Goal: Task Accomplishment & Management: Complete application form

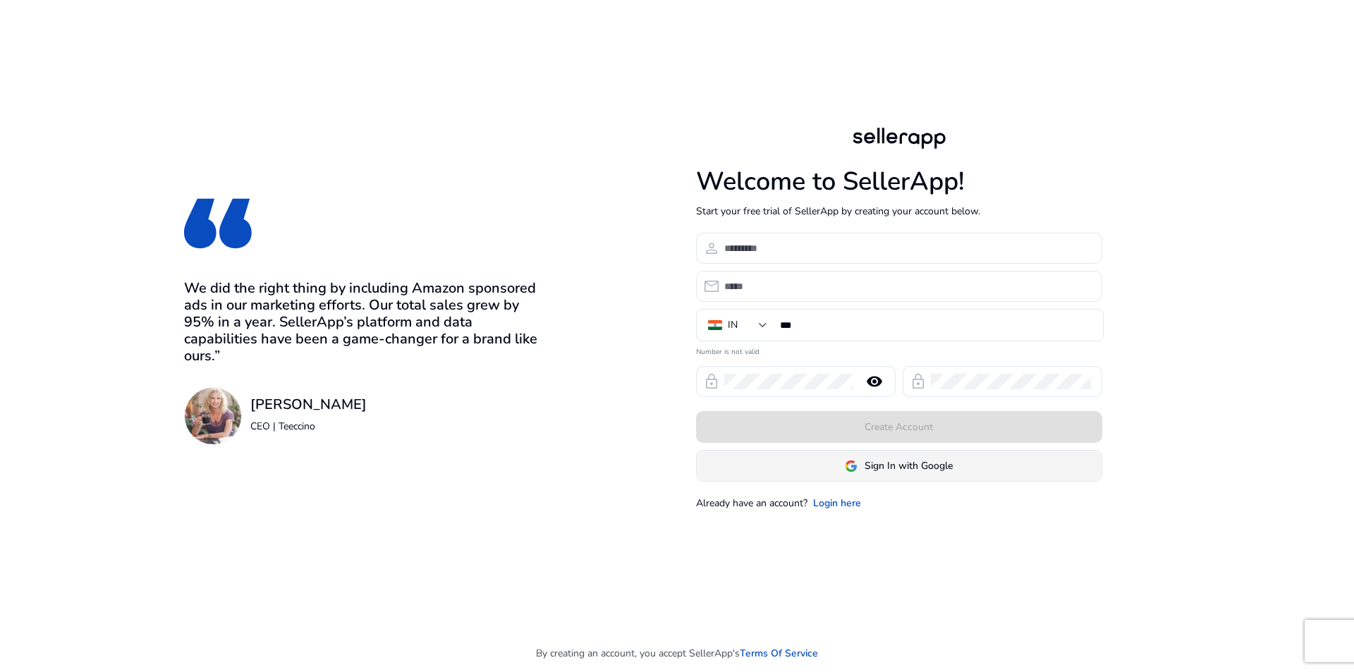
click at [892, 466] on span "Sign In with Google" at bounding box center [909, 466] width 88 height 15
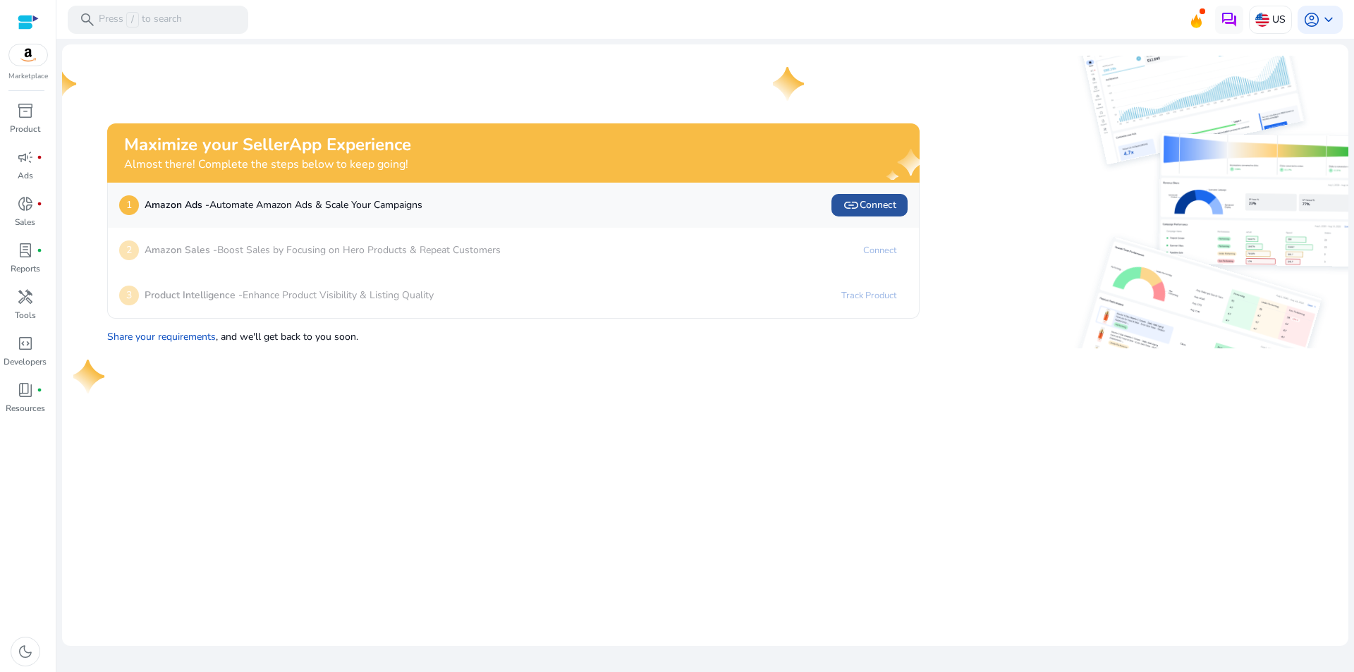
click at [859, 207] on span "link" at bounding box center [851, 205] width 17 height 17
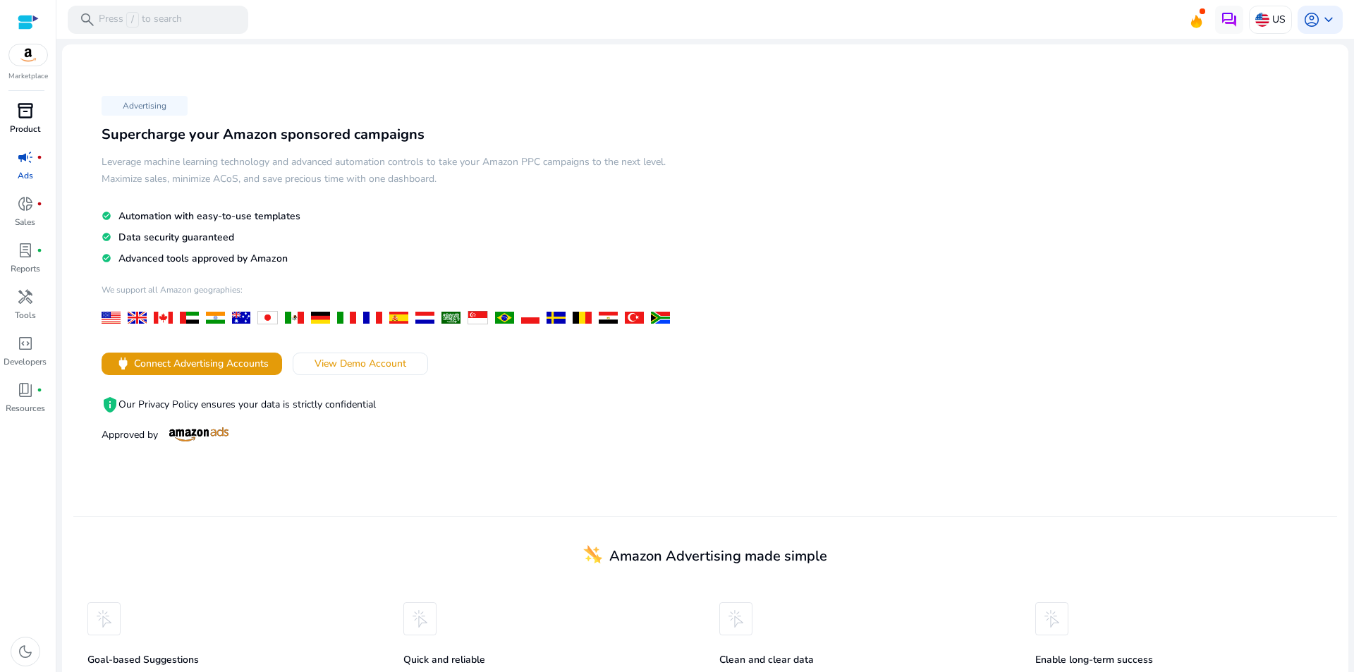
click at [23, 117] on span "inventory_2" at bounding box center [25, 110] width 17 height 17
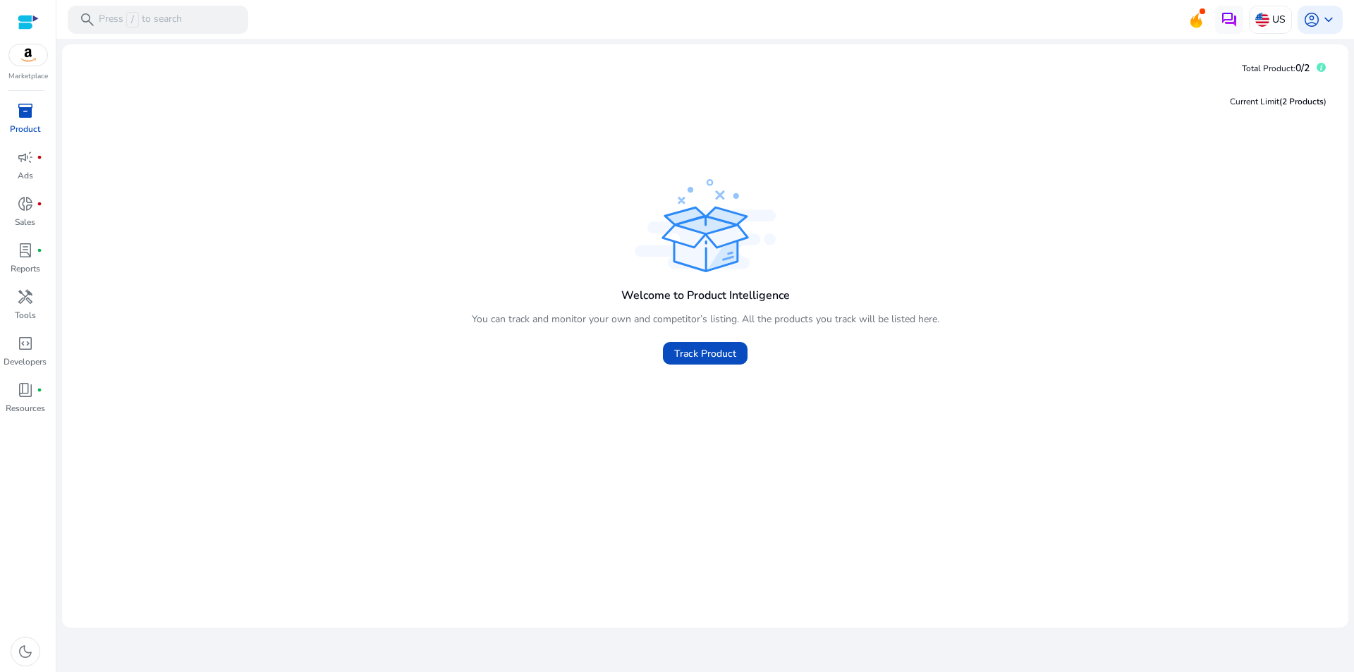
click at [17, 61] on img at bounding box center [28, 54] width 38 height 21
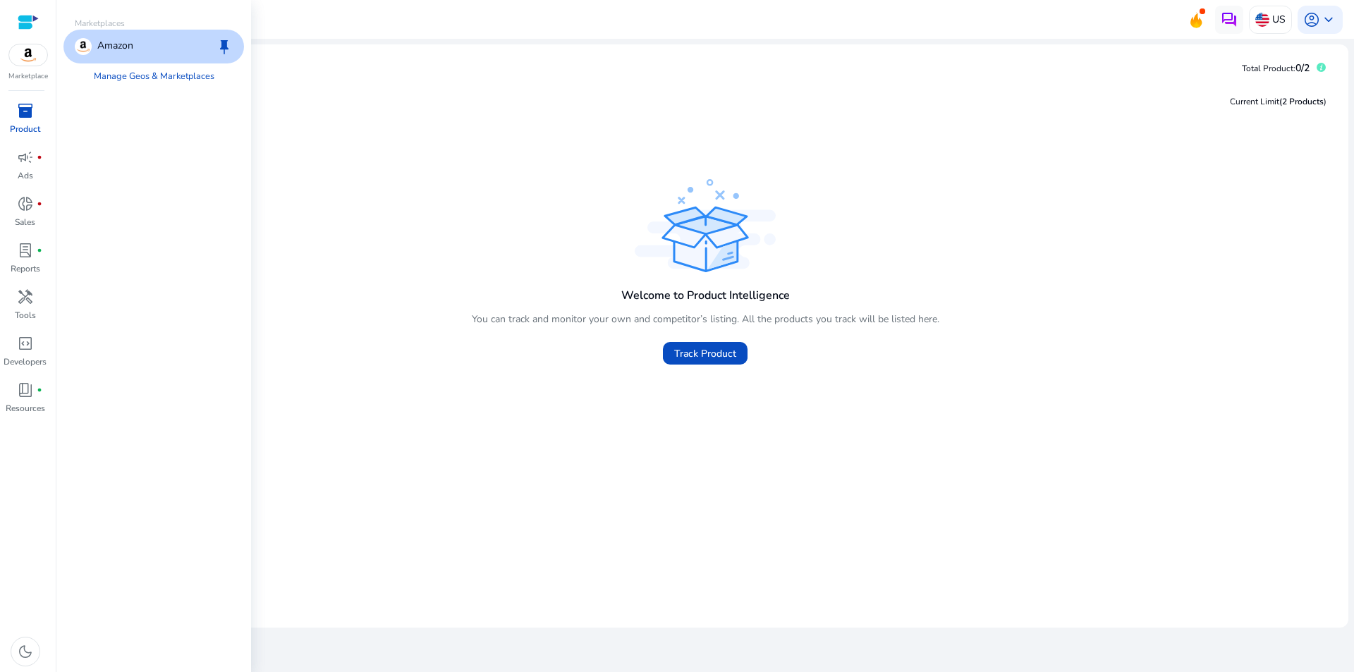
click at [188, 44] on div "Amazon keep" at bounding box center [153, 47] width 181 height 34
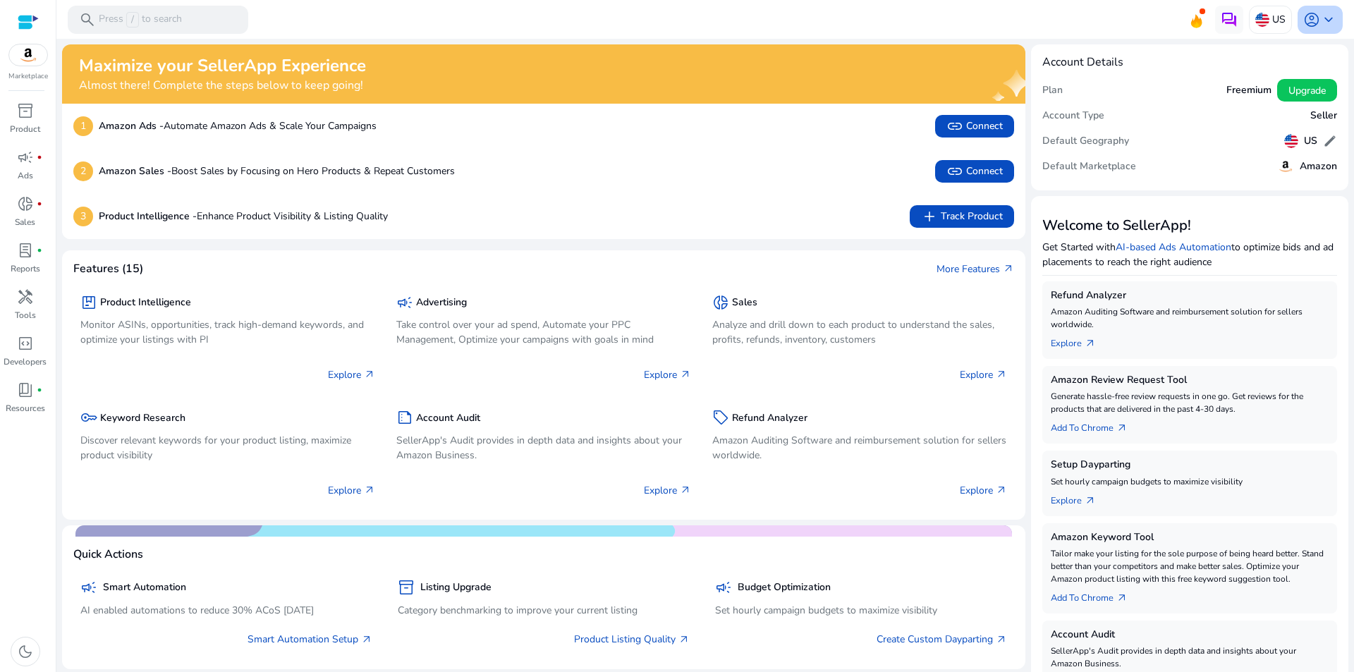
click at [1325, 23] on span "keyboard_arrow_down" at bounding box center [1328, 19] width 17 height 17
